Goal: Information Seeking & Learning: Learn about a topic

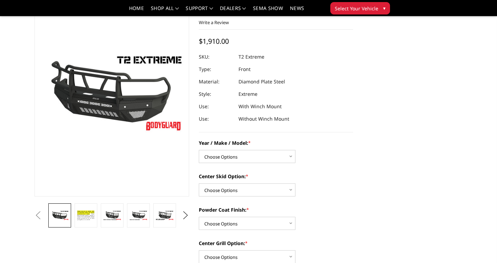
scroll to position [48, 0]
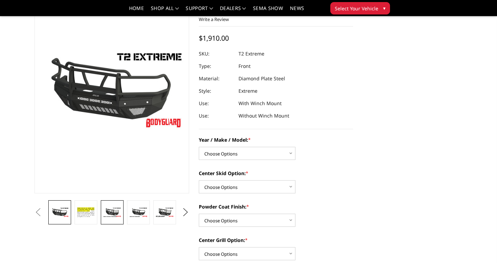
click at [115, 210] on img at bounding box center [112, 212] width 19 height 10
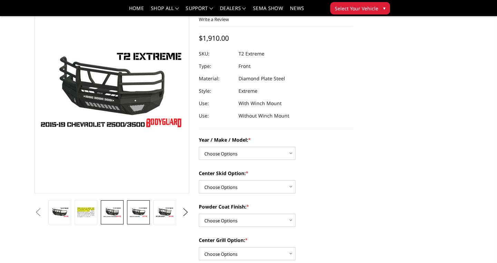
click at [136, 210] on img at bounding box center [138, 212] width 19 height 10
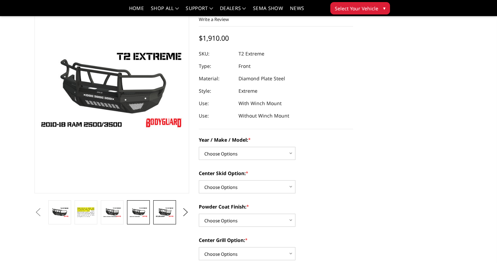
click at [161, 210] on img at bounding box center [164, 212] width 19 height 10
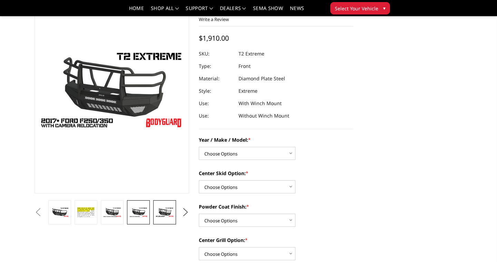
click at [140, 212] on img at bounding box center [138, 212] width 19 height 10
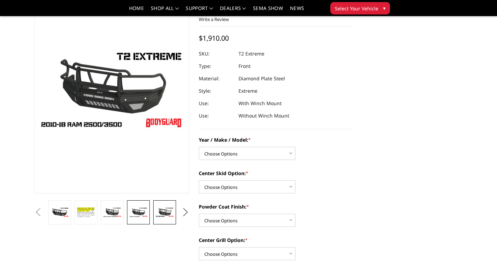
click at [164, 209] on img at bounding box center [164, 212] width 19 height 10
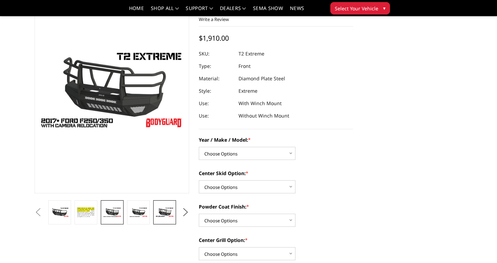
click at [114, 217] on img at bounding box center [112, 212] width 19 height 10
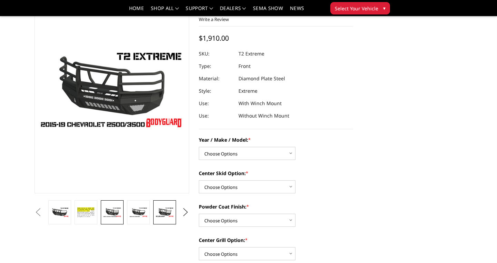
click at [167, 214] on img at bounding box center [164, 212] width 19 height 10
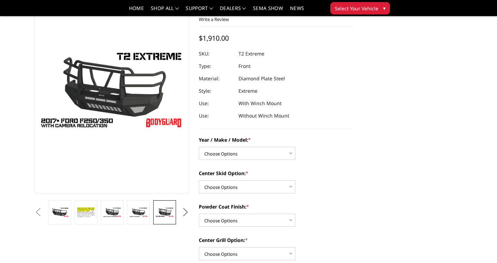
click at [189, 214] on button "Next" at bounding box center [185, 212] width 10 height 10
click at [168, 213] on img at bounding box center [164, 213] width 19 height 20
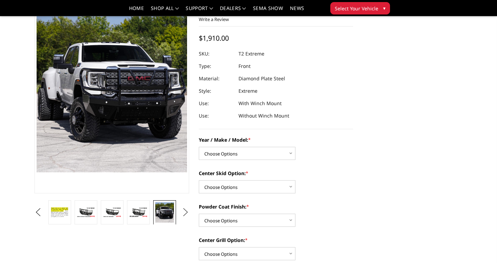
click at [183, 213] on button "Next" at bounding box center [185, 212] width 10 height 10
click at [166, 213] on img at bounding box center [164, 212] width 19 height 10
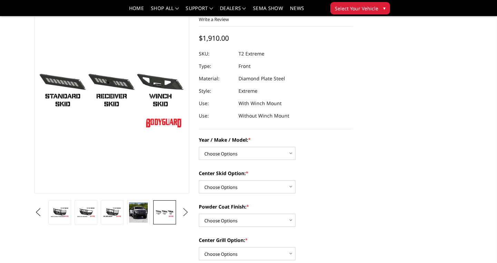
click at [187, 213] on button "Next" at bounding box center [185, 212] width 10 height 10
click at [167, 213] on img at bounding box center [164, 213] width 19 height 20
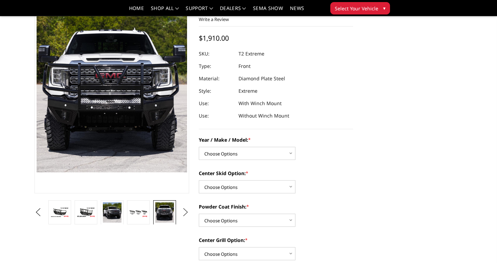
click at [186, 214] on button "Next" at bounding box center [185, 212] width 10 height 10
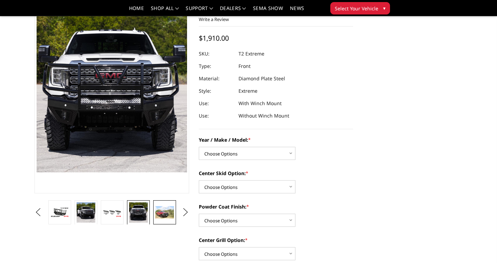
click at [163, 214] on img at bounding box center [164, 212] width 19 height 12
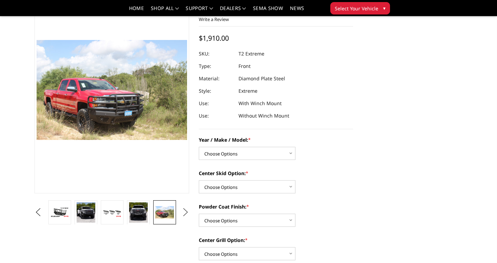
click at [185, 213] on button "Next" at bounding box center [185, 212] width 10 height 10
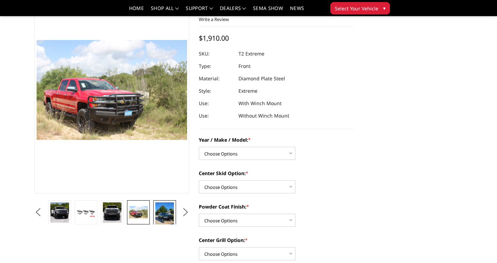
click at [166, 214] on img at bounding box center [164, 215] width 19 height 25
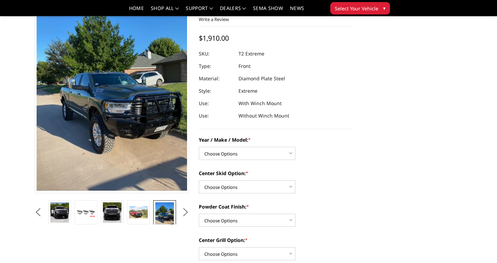
click at [185, 213] on button "Next" at bounding box center [185, 212] width 10 height 10
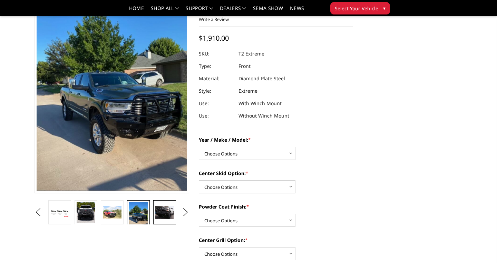
click at [167, 212] on img at bounding box center [164, 212] width 19 height 13
